Goal: Complete application form

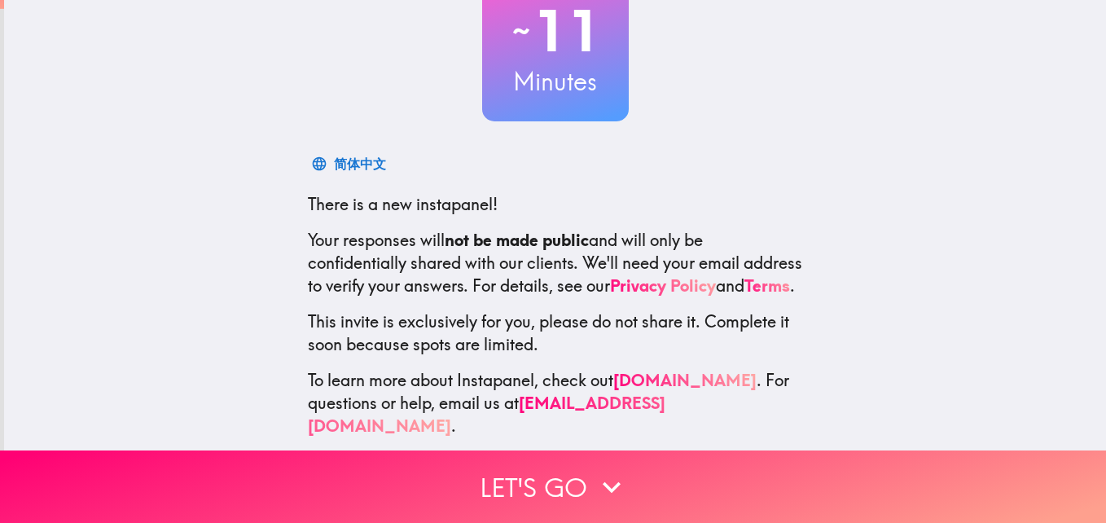
scroll to position [155, 0]
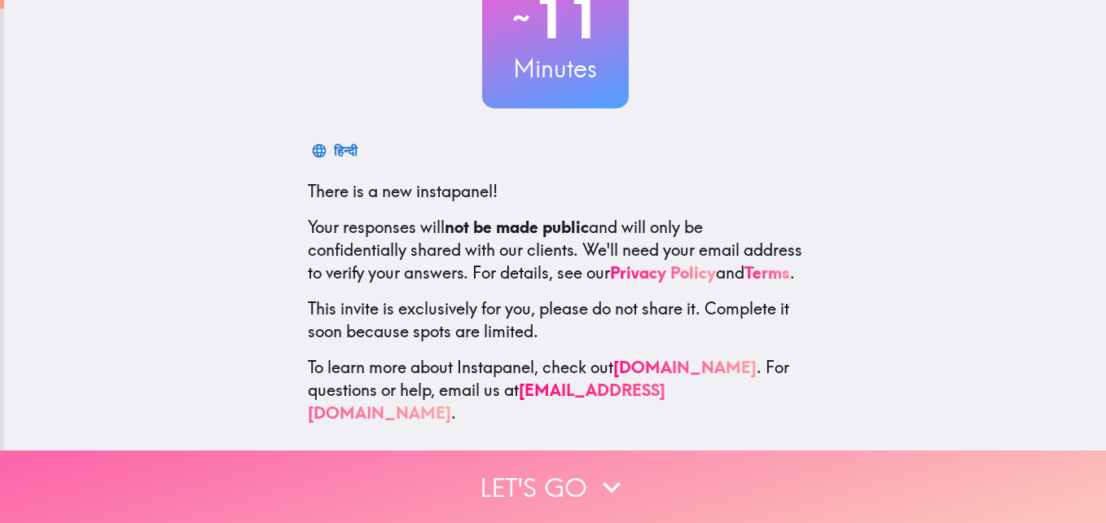
click at [624, 460] on button "Let's go" at bounding box center [553, 486] width 1106 height 72
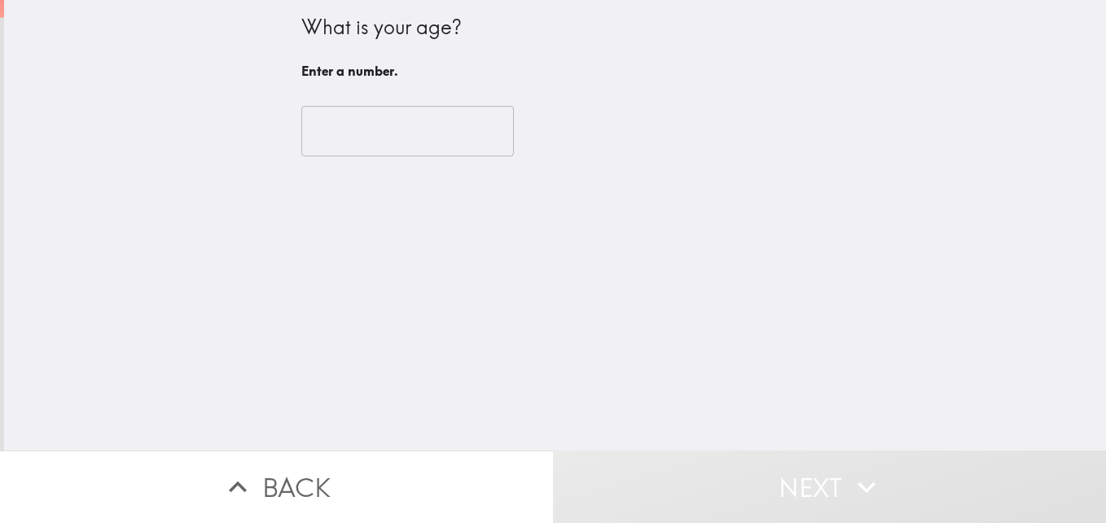
click at [410, 143] on input "number" at bounding box center [407, 131] width 213 height 50
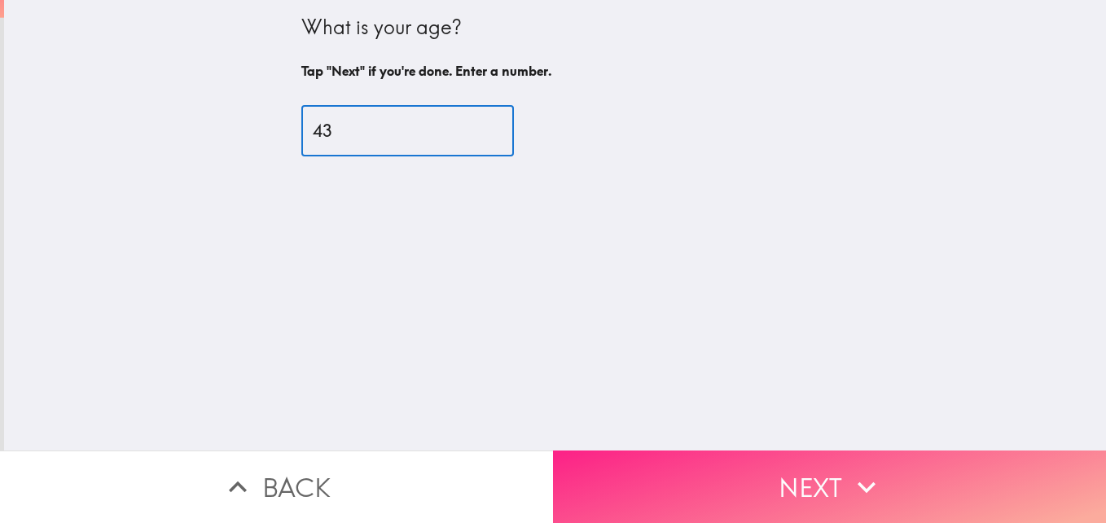
type input "43"
click at [684, 464] on button "Next" at bounding box center [829, 486] width 553 height 72
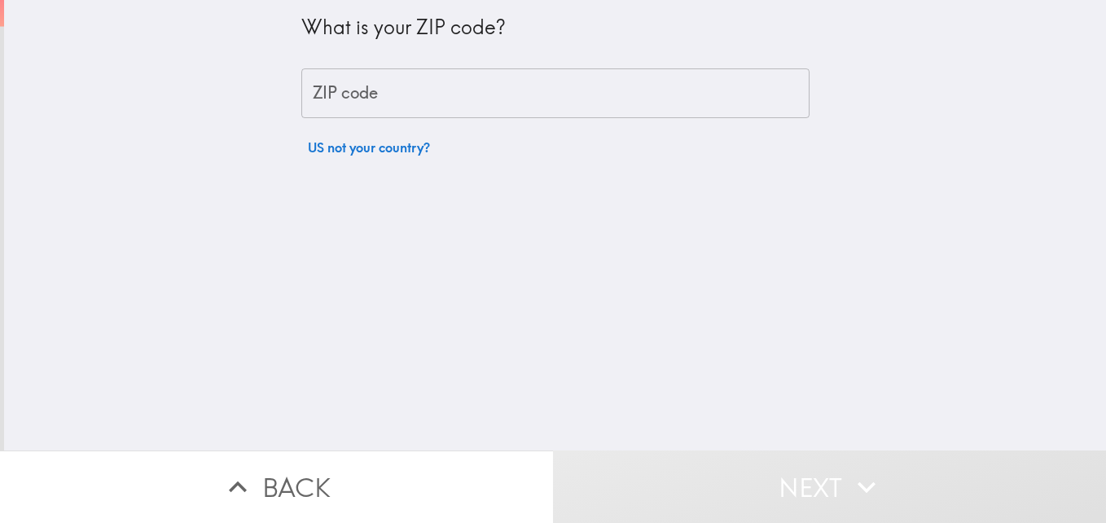
click at [450, 89] on input "ZIP code" at bounding box center [555, 93] width 508 height 50
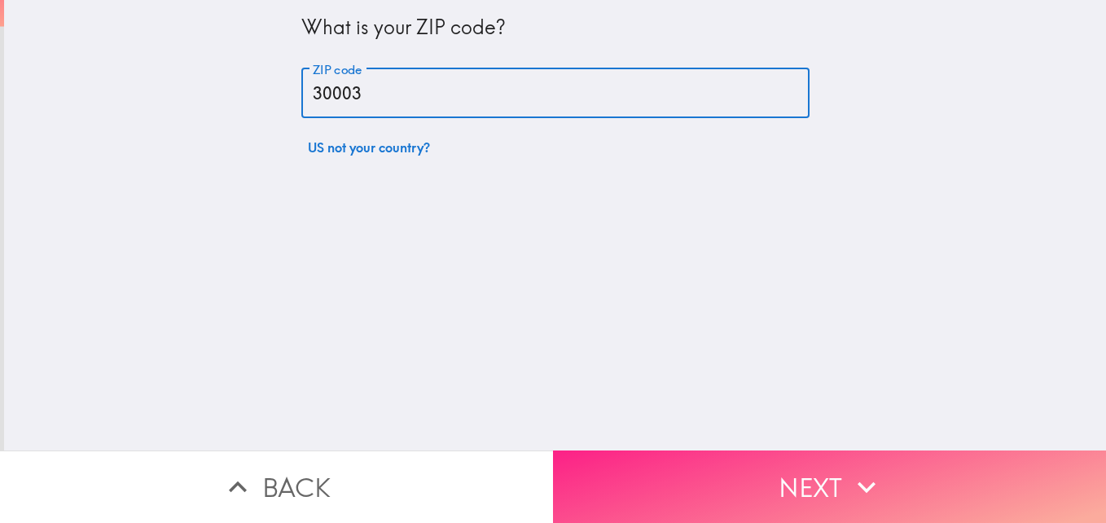
type input "30003"
click at [678, 475] on button "Next" at bounding box center [829, 486] width 553 height 72
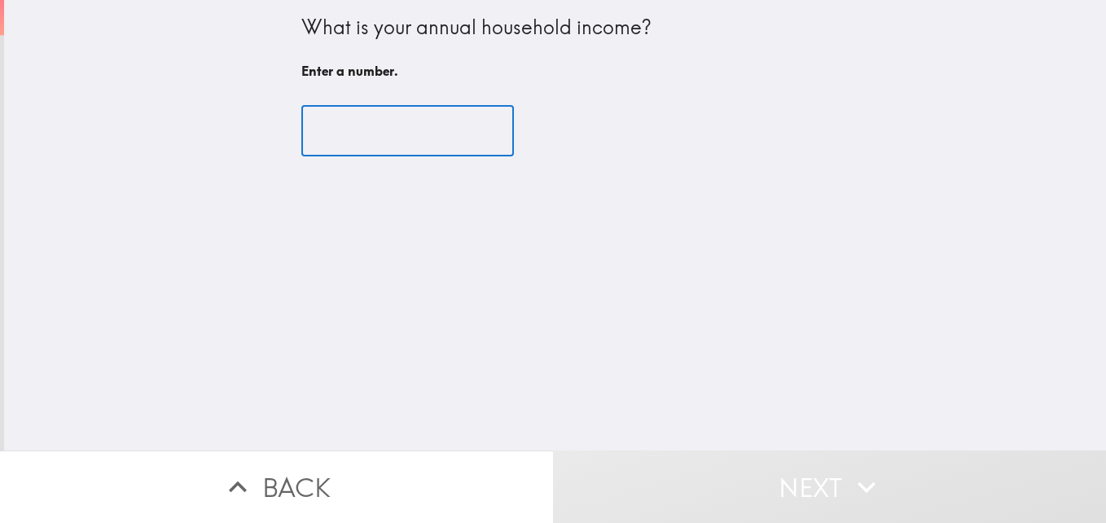
click at [374, 116] on input "number" at bounding box center [407, 131] width 213 height 50
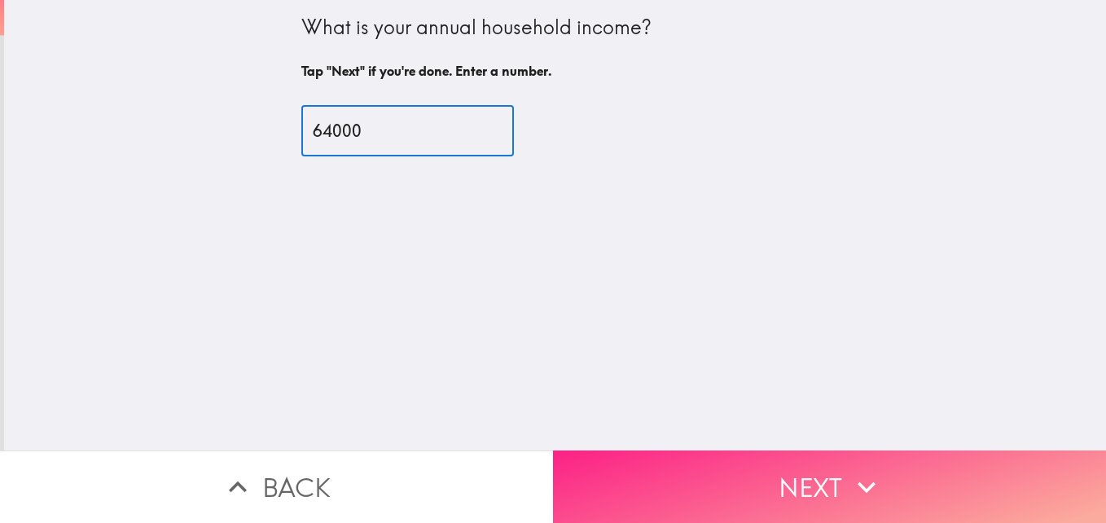
type input "64000"
click at [874, 469] on icon "button" at bounding box center [866, 487] width 36 height 36
